Goal: Information Seeking & Learning: Learn about a topic

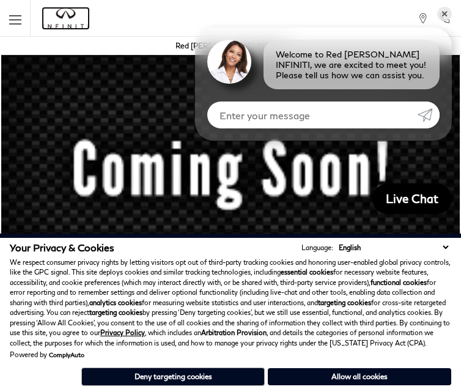
click at [64, 29] on img "infiniti" at bounding box center [66, 18] width 46 height 21
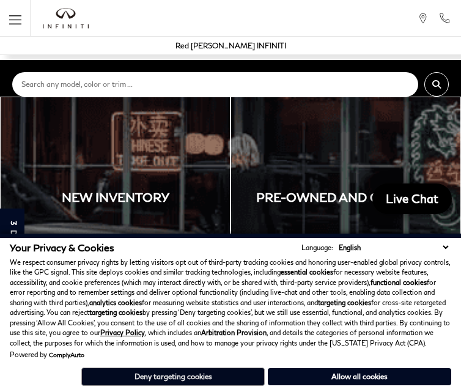
click at [192, 375] on button "Deny targeting cookies" at bounding box center [173, 377] width 184 height 18
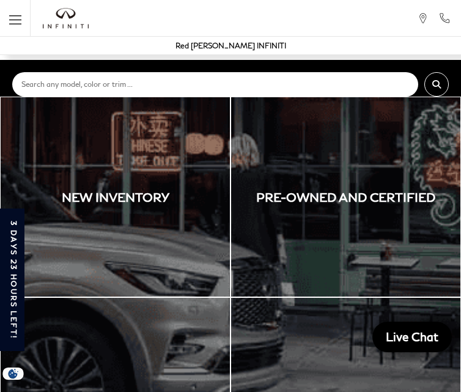
click at [0, 0] on button "Menu" at bounding box center [0, 0] width 0 height 0
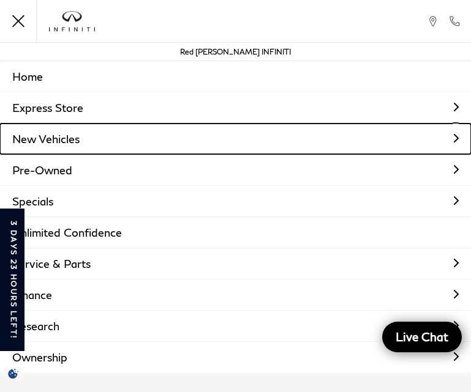
click at [77, 147] on link "New Vehicles" at bounding box center [235, 139] width 471 height 31
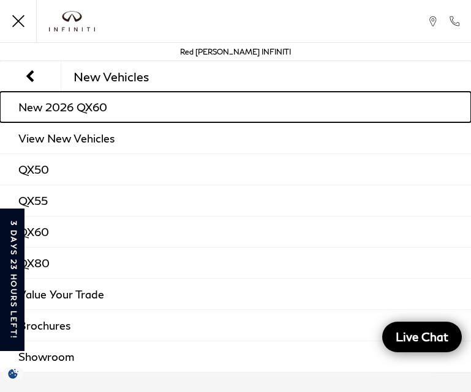
click at [108, 104] on link "New 2026 QX60" at bounding box center [235, 107] width 471 height 31
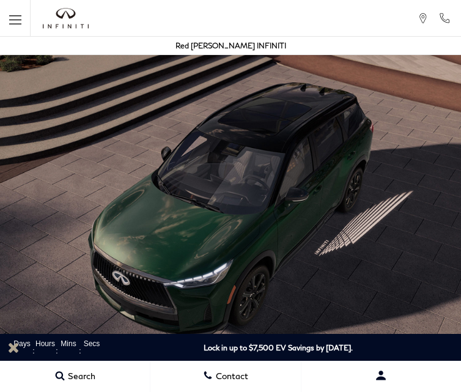
click at [0, 0] on button "Menu" at bounding box center [0, 0] width 0 height 0
click at [0, 0] on icon "Open the main navigation menu" at bounding box center [0, 0] width 0 height 0
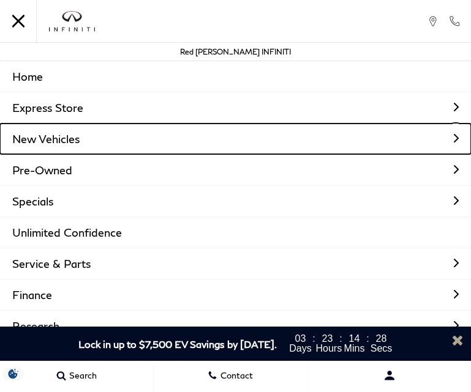
click at [63, 136] on link "New Vehicles" at bounding box center [235, 139] width 471 height 31
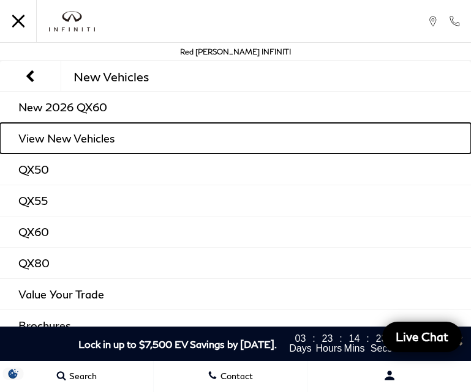
click at [89, 132] on link "View New Vehicles" at bounding box center [235, 138] width 471 height 31
